Goal: Information Seeking & Learning: Learn about a topic

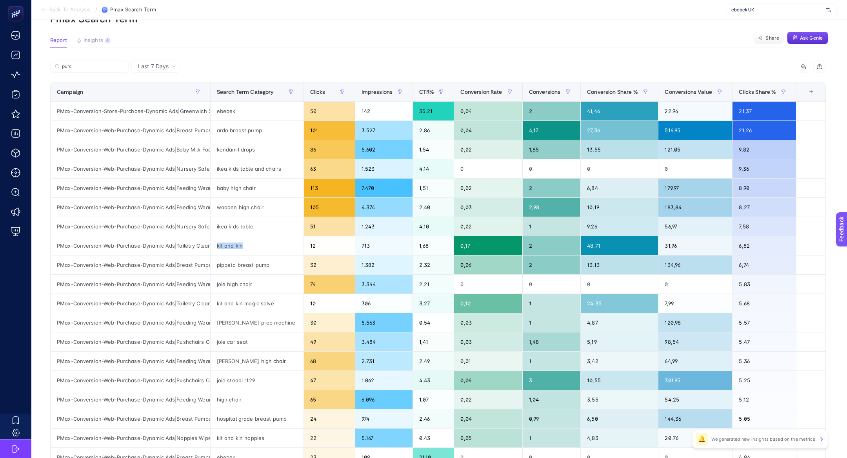
scroll to position [0, 26]
click at [738, 10] on span "ebebek UK" at bounding box center [778, 10] width 92 height 6
type input "levidor"
click at [749, 27] on span "https://www.levidor.com.tr/" at bounding box center [756, 26] width 48 height 6
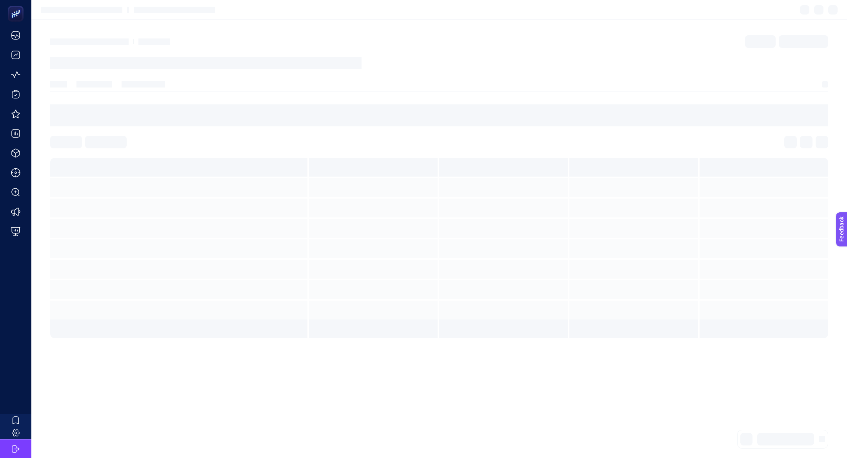
scroll to position [0, 0]
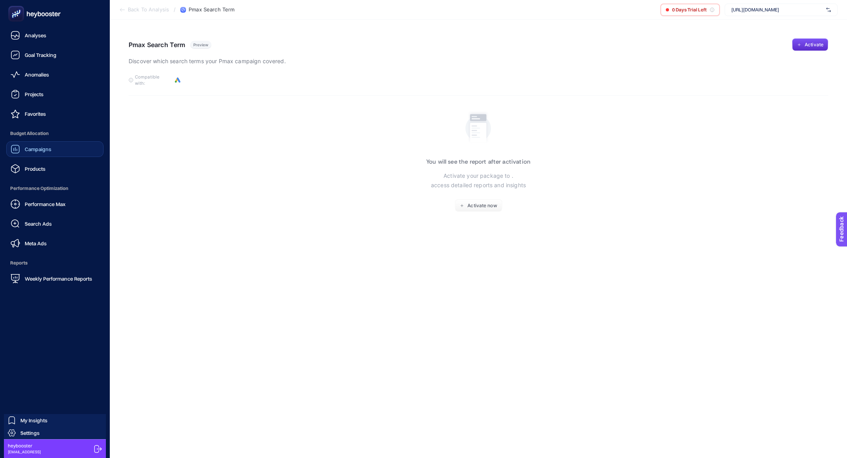
click at [46, 151] on span "Campaigns" at bounding box center [38, 149] width 27 height 6
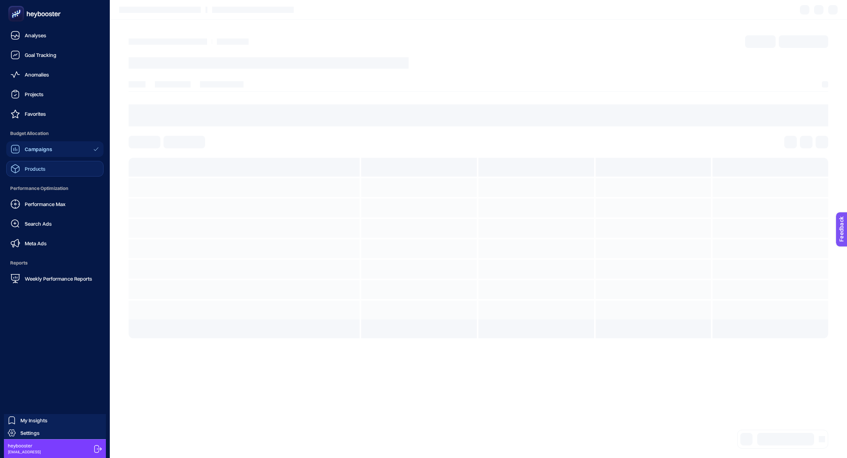
click at [53, 173] on link "Products" at bounding box center [54, 169] width 97 height 16
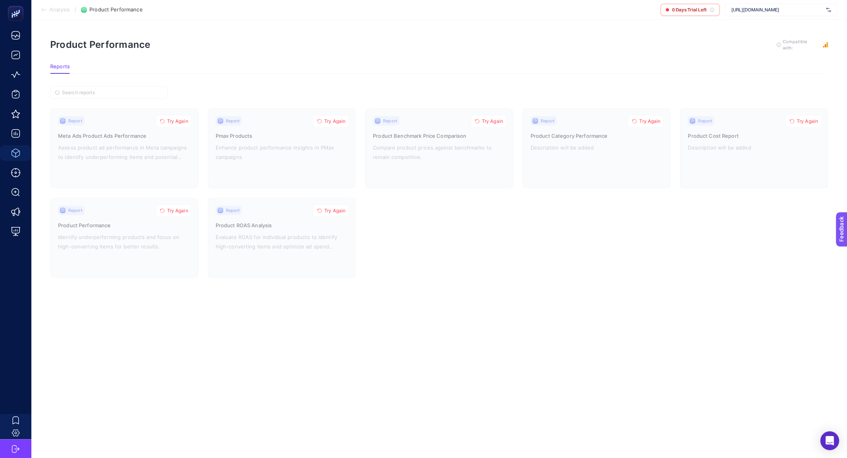
click at [764, 4] on div "https://www.levidor.com.tr/" at bounding box center [781, 10] width 113 height 13
type input "levidor"
click at [774, 38] on div "levidor" at bounding box center [781, 38] width 112 height 13
click at [171, 124] on button "Try Again" at bounding box center [174, 121] width 36 height 13
click at [331, 124] on button "Try Again" at bounding box center [331, 121] width 36 height 13
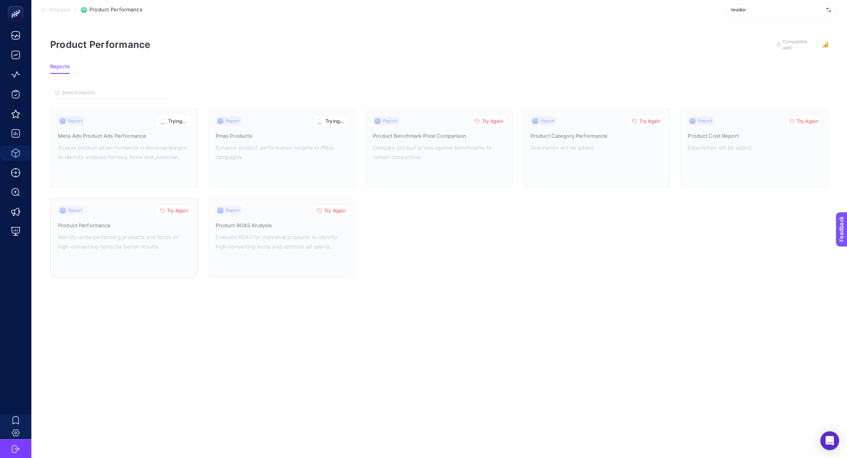
click at [173, 213] on button "Try Again" at bounding box center [174, 210] width 36 height 13
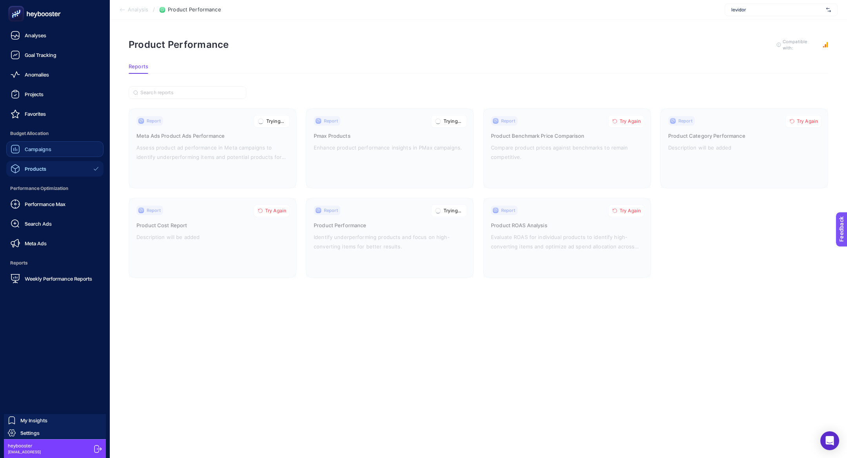
click at [33, 141] on link "Campaigns" at bounding box center [54, 149] width 97 height 16
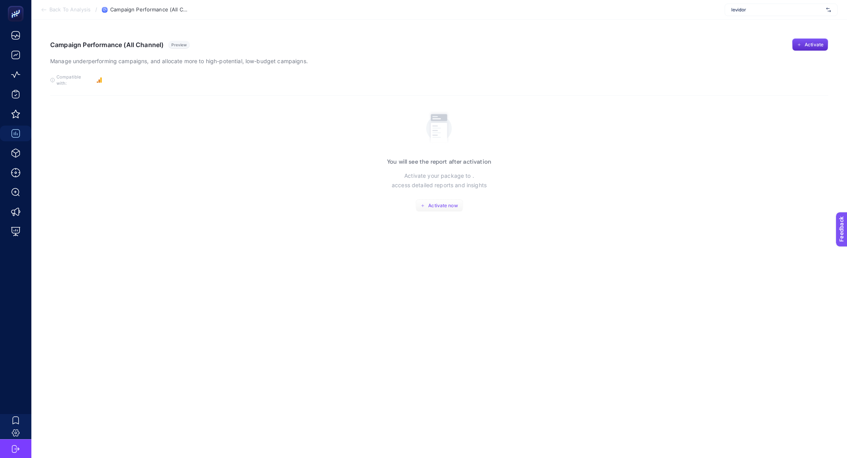
click at [445, 202] on span "Activate now" at bounding box center [442, 205] width 29 height 6
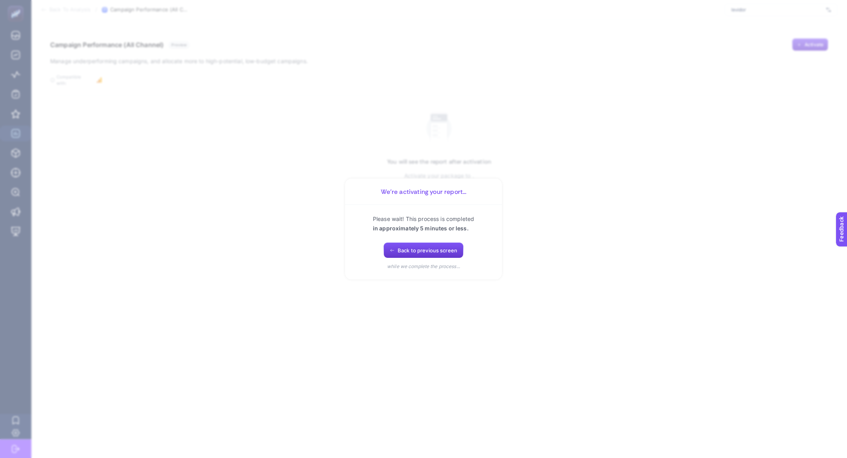
click at [395, 246] on button "Back to previous screen" at bounding box center [424, 250] width 80 height 16
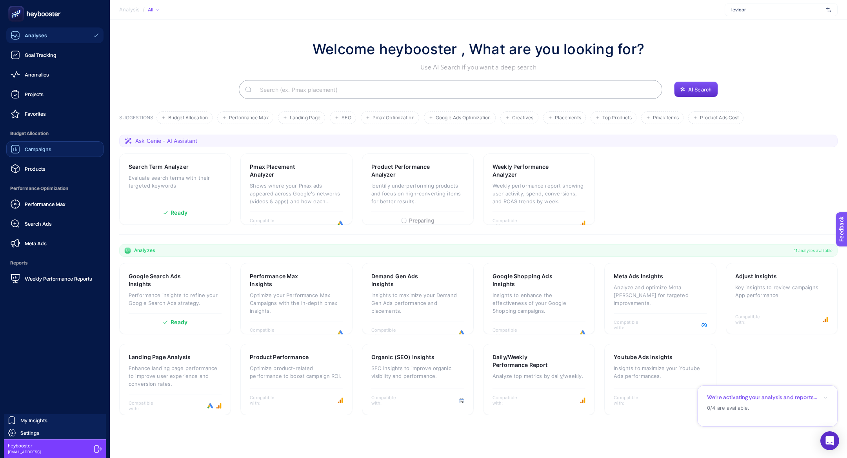
click at [27, 147] on span "Campaigns" at bounding box center [38, 149] width 27 height 6
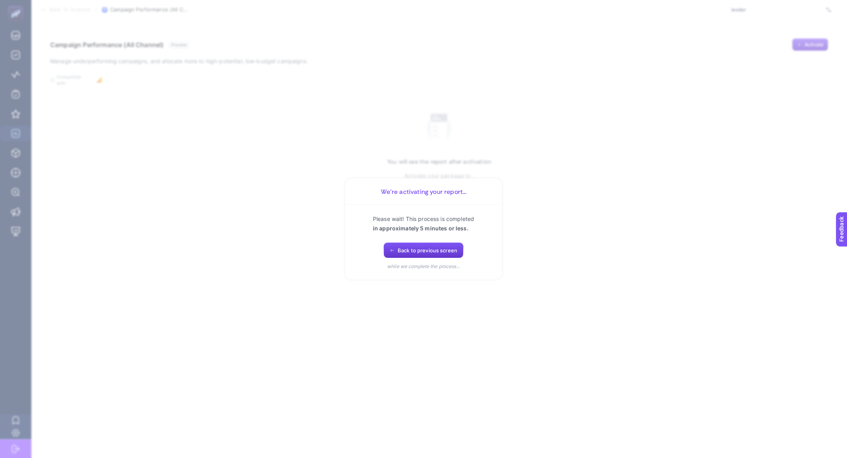
click at [386, 255] on button "Back to previous screen" at bounding box center [424, 250] width 80 height 16
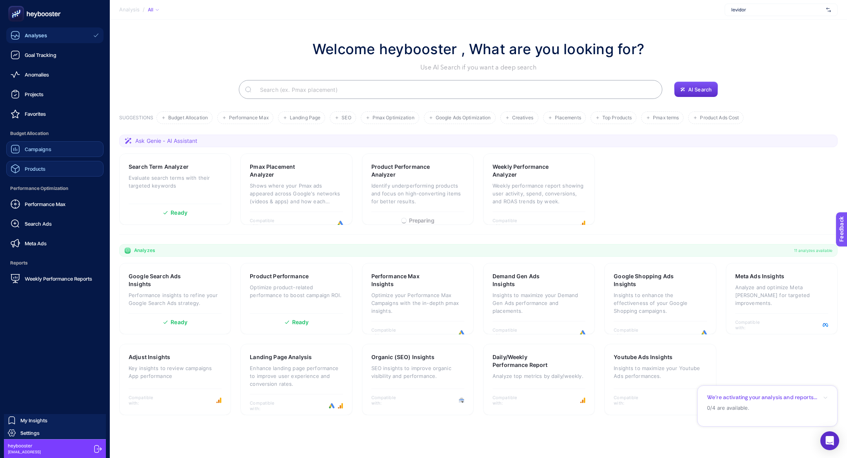
click at [42, 169] on span "Products" at bounding box center [35, 169] width 21 height 6
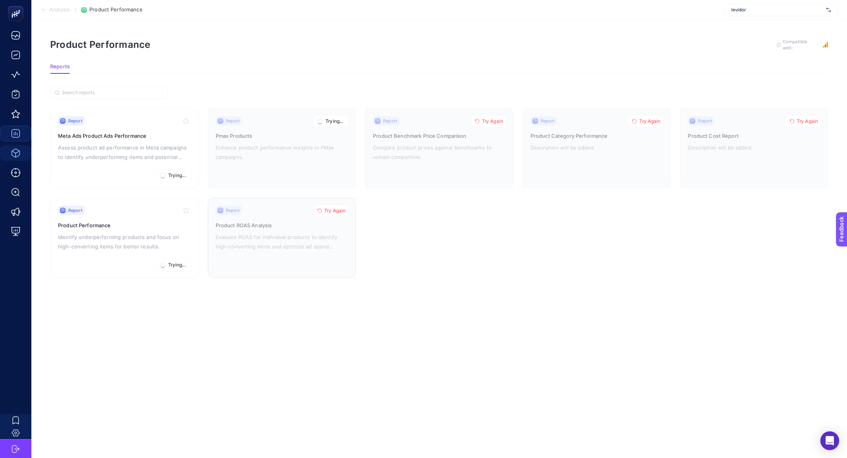
click at [325, 210] on span "Try Again" at bounding box center [334, 211] width 21 height 6
click at [340, 121] on span "Trying..." at bounding box center [335, 121] width 18 height 6
click at [496, 118] on span "Try Again" at bounding box center [492, 121] width 21 height 6
click at [647, 124] on button "Try Again" at bounding box center [646, 121] width 36 height 13
click at [812, 118] on span "Try Again" at bounding box center [807, 121] width 21 height 6
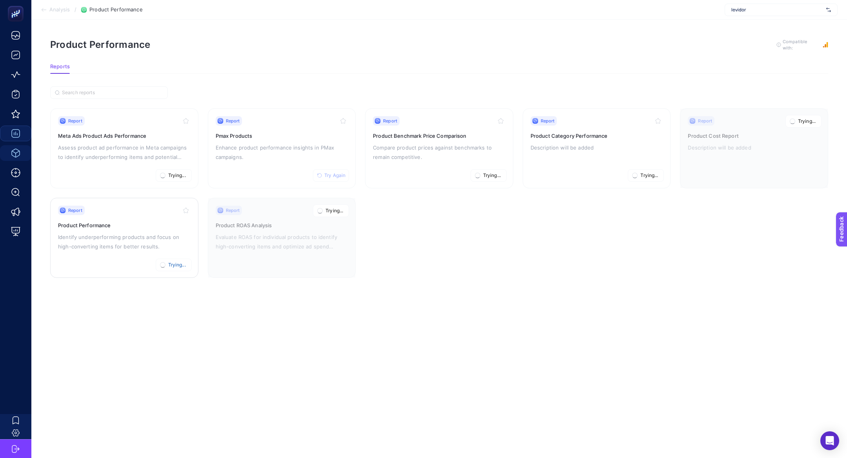
click at [133, 229] on div "Report Trying... Product Performance Identify underperforming products and focu…" at bounding box center [124, 238] width 133 height 64
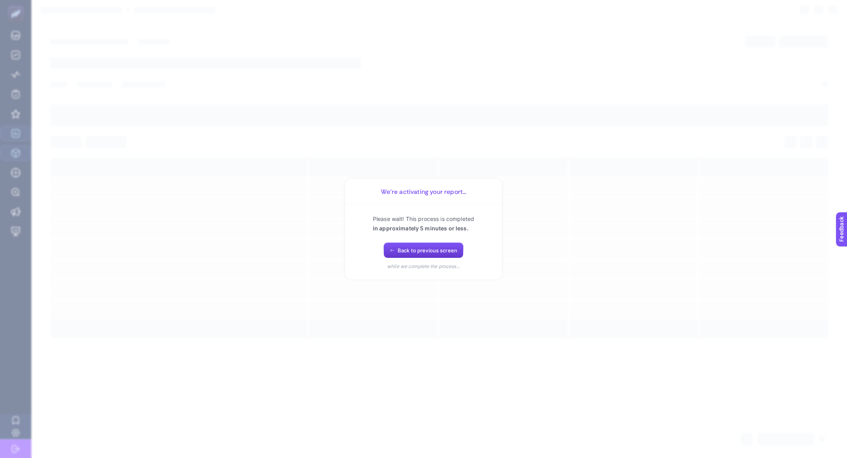
click at [428, 253] on span "Back to previous screen" at bounding box center [428, 250] width 60 height 6
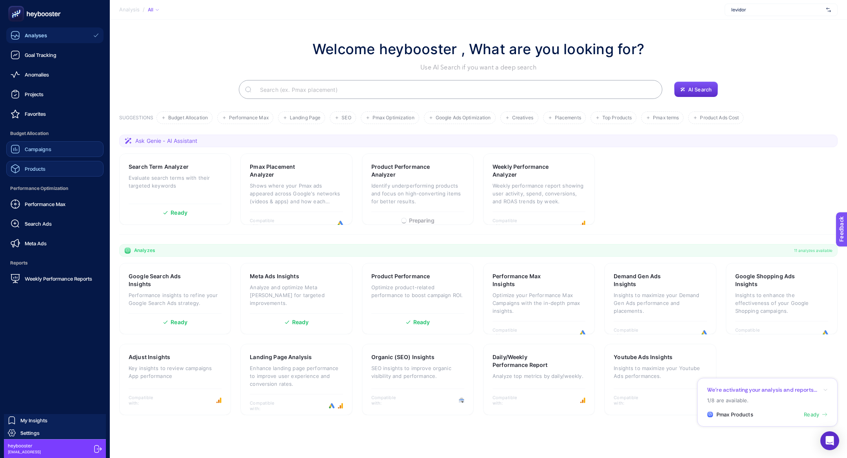
click at [25, 153] on div "Campaigns" at bounding box center [31, 148] width 41 height 9
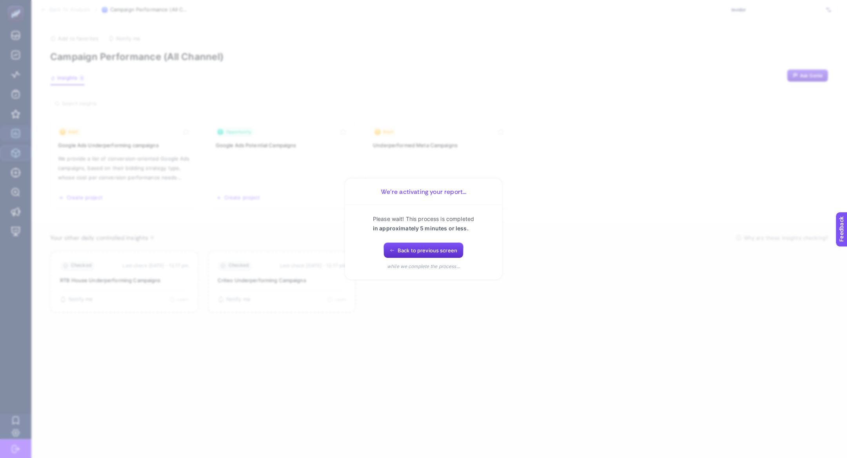
click at [399, 258] on div "Please wait! This process is completed in approximately 5 minutes or less. Back…" at bounding box center [424, 242] width 138 height 56
click at [399, 246] on button "Back to previous screen" at bounding box center [424, 250] width 80 height 16
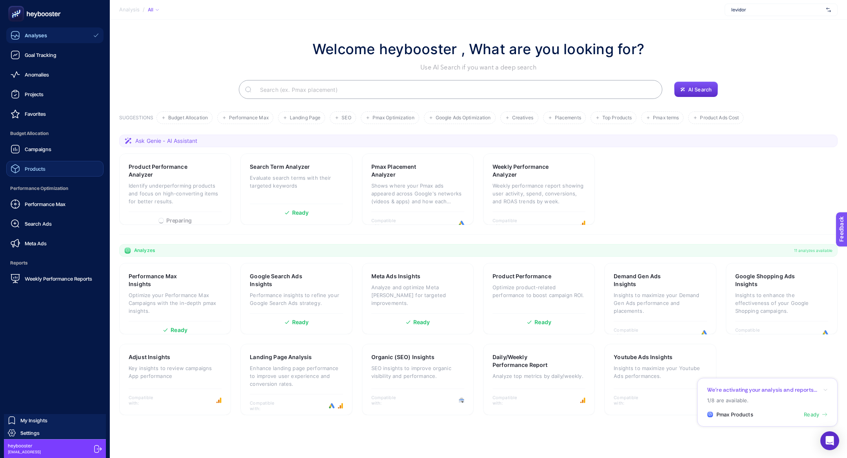
click at [41, 179] on ul "Analyses Goal Tracking Anomalies Projects Favorites Budget Allocation Campaigns…" at bounding box center [54, 156] width 97 height 259
click at [41, 177] on ul "Analyses Goal Tracking Anomalies Projects Favorites Budget Allocation Campaigns…" at bounding box center [54, 156] width 97 height 259
click at [39, 173] on link "Products" at bounding box center [54, 169] width 97 height 16
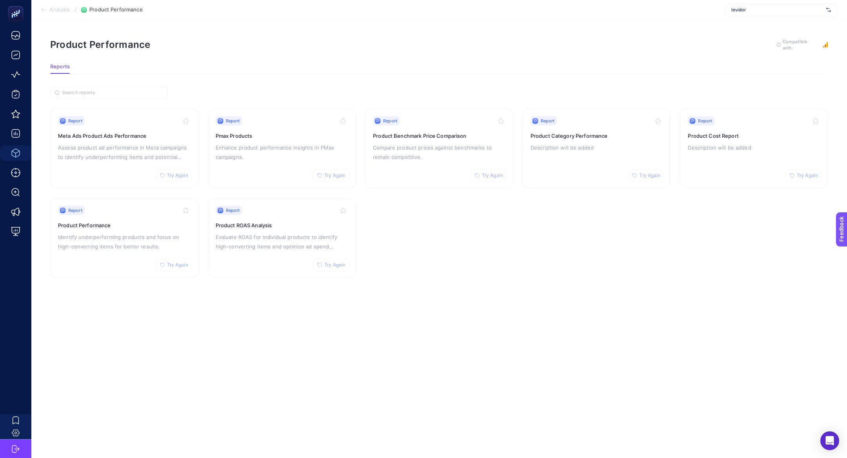
click at [736, 9] on span "levidor" at bounding box center [778, 10] width 92 height 6
click at [116, 235] on p "Identify underperforming products and focus on high-converting items for better…" at bounding box center [124, 241] width 133 height 19
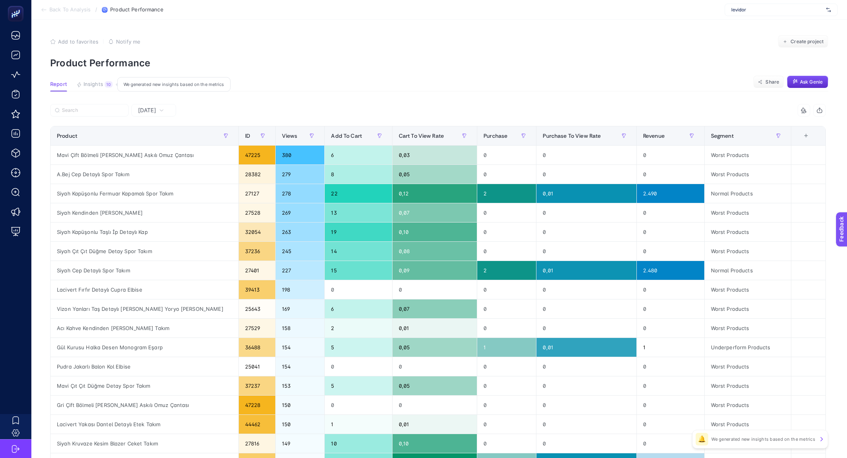
click at [93, 89] on button "Insights 10 We generated new insights based on the metrics" at bounding box center [95, 86] width 36 height 10
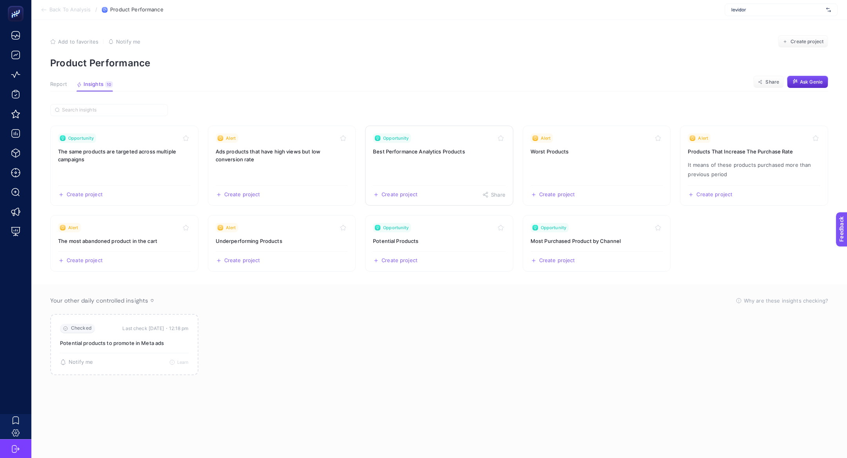
click at [463, 156] on link "Opportunity Best Performance Analytics Products Create project Share" at bounding box center [439, 166] width 148 height 80
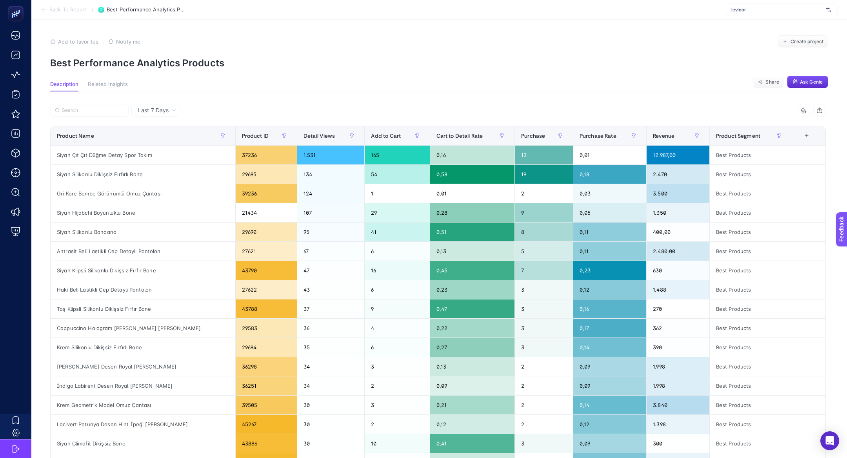
click at [747, 12] on span "levidor" at bounding box center [778, 10] width 92 height 6
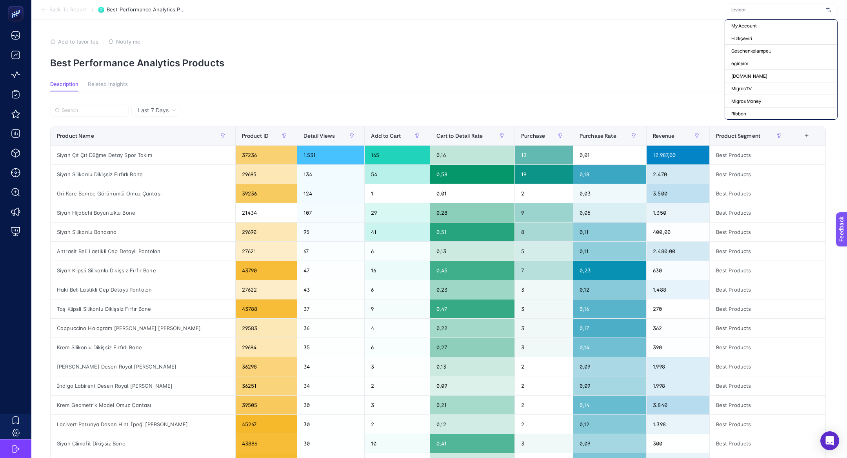
type input "ı"
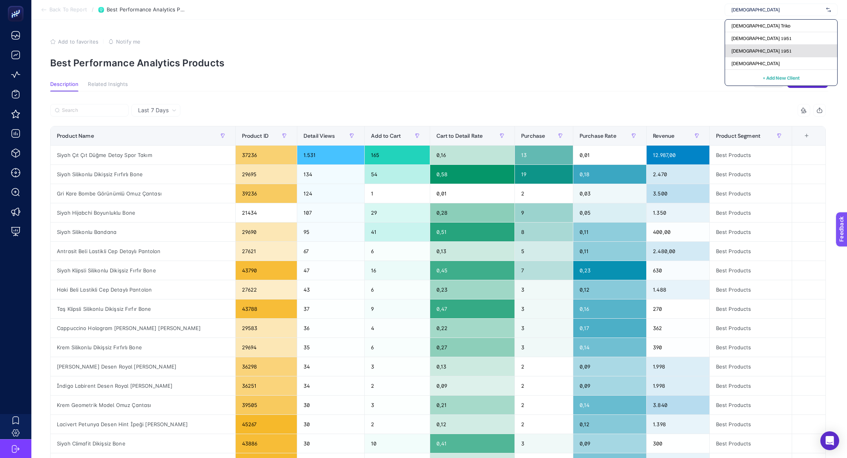
type input "mısırlı"
click at [746, 46] on div "[DEMOGRAPHIC_DATA]lı 1951" at bounding box center [781, 51] width 112 height 13
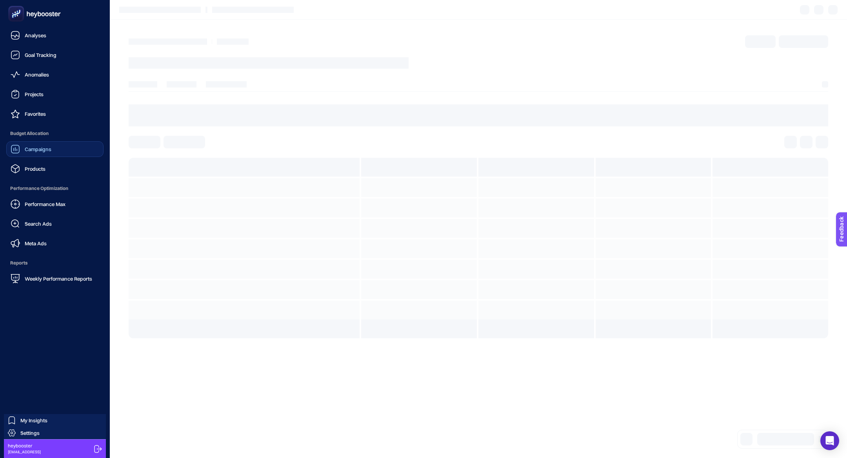
click at [58, 143] on link "Campaigns" at bounding box center [54, 149] width 97 height 16
